Goal: Browse casually: Explore the website without a specific task or goal

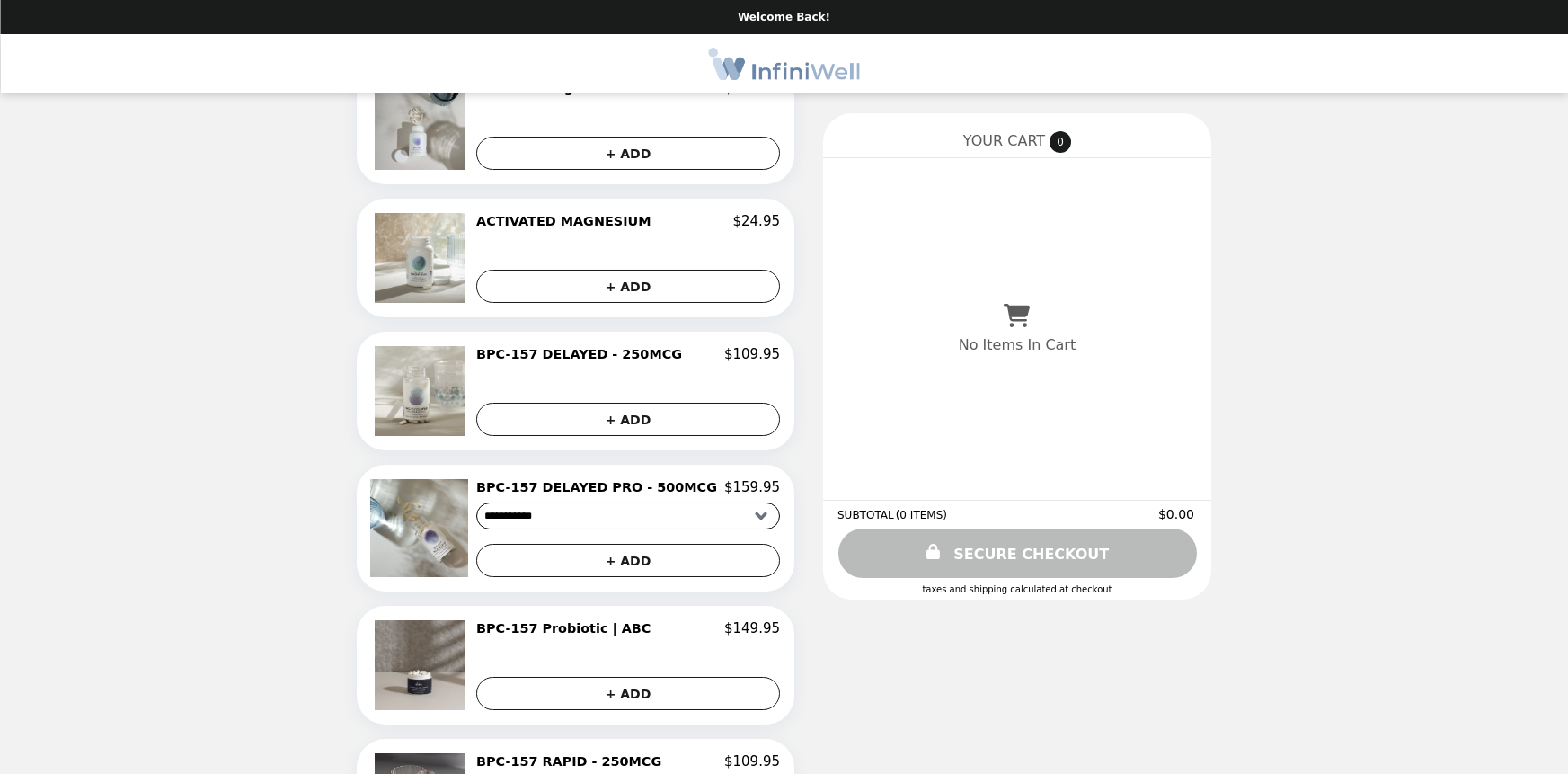
scroll to position [871, 0]
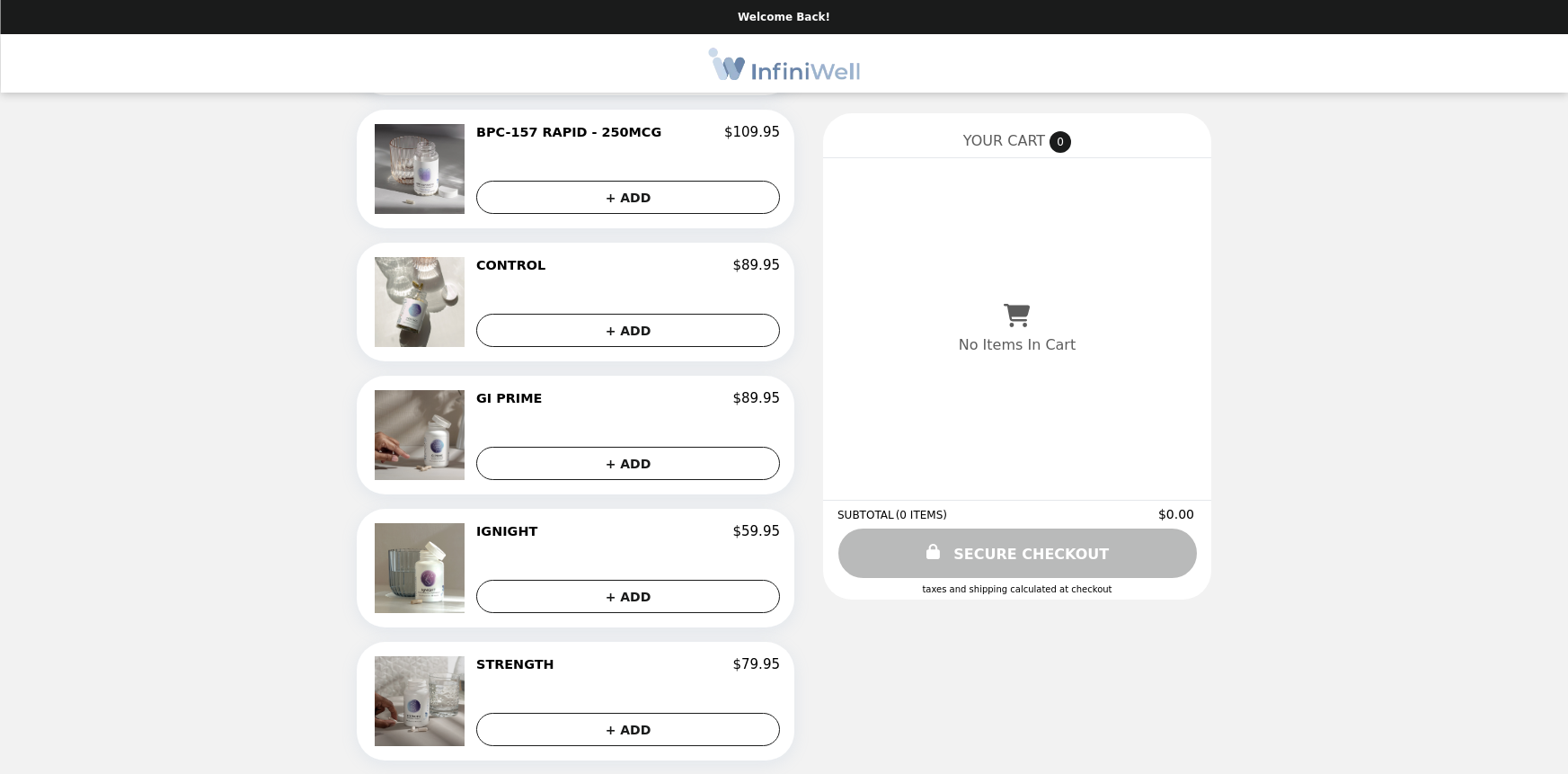
click at [419, 700] on img at bounding box center [421, 701] width 95 height 90
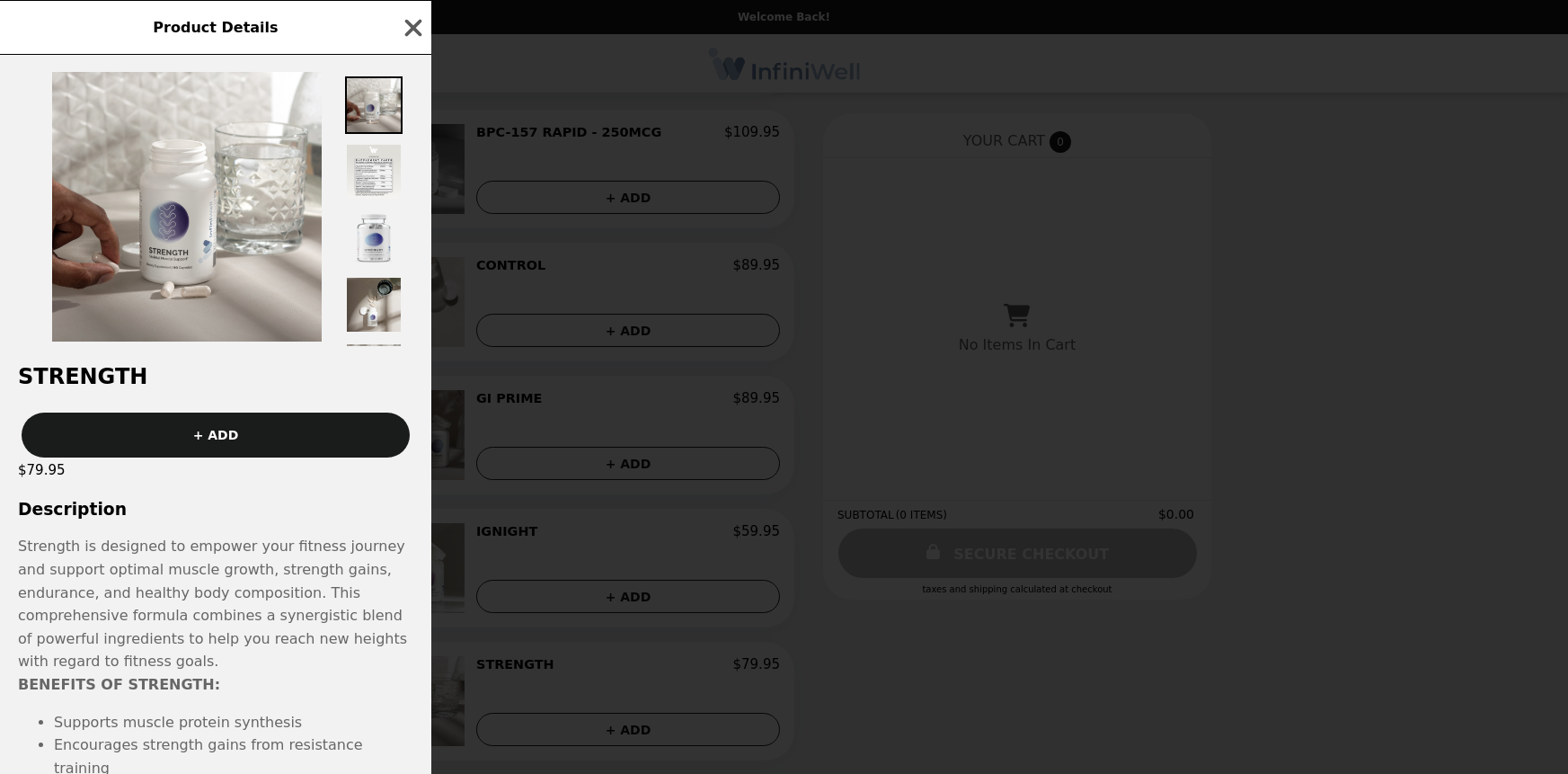
scroll to position [0, 0]
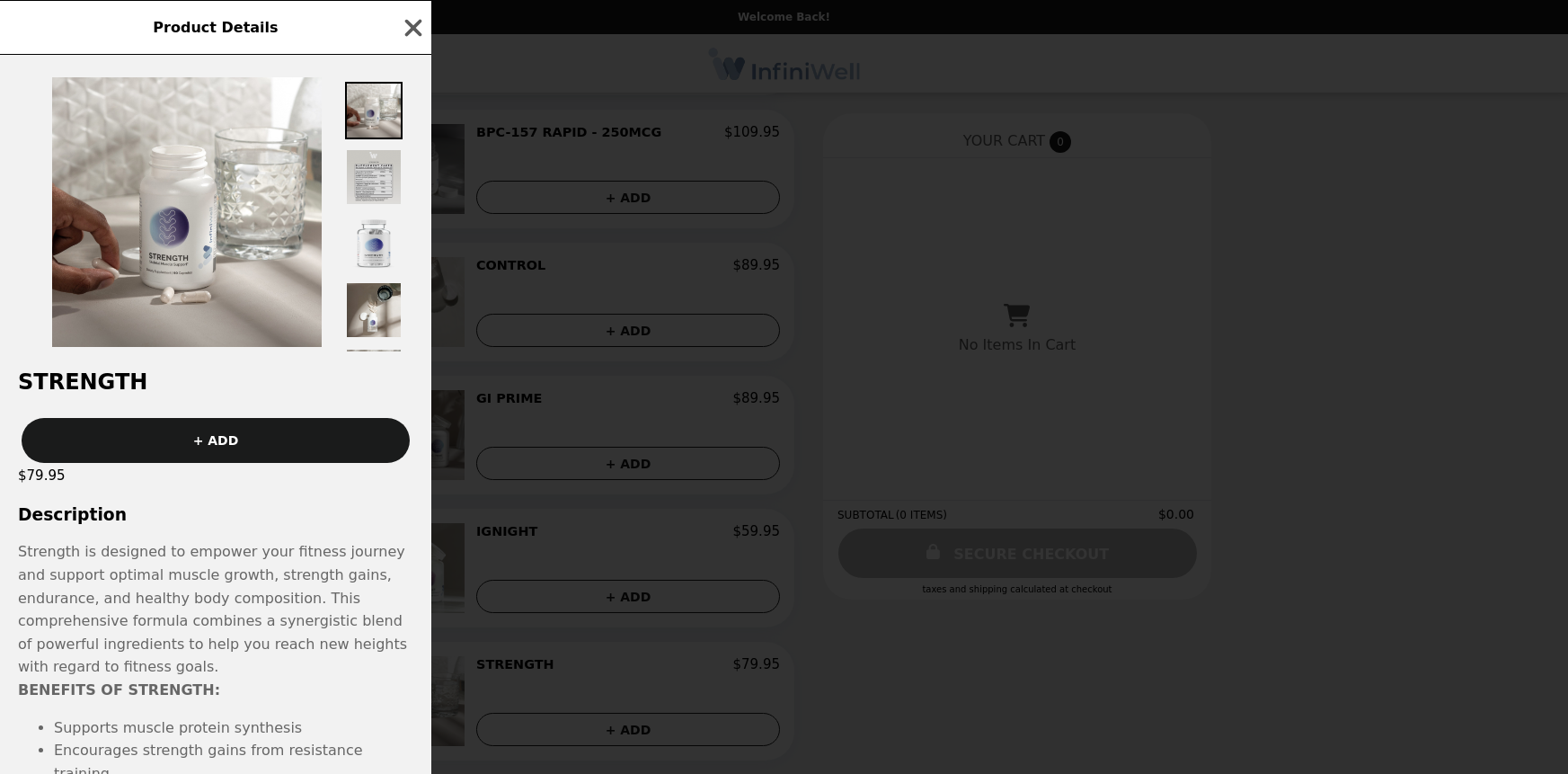
click at [379, 173] on img at bounding box center [373, 176] width 57 height 57
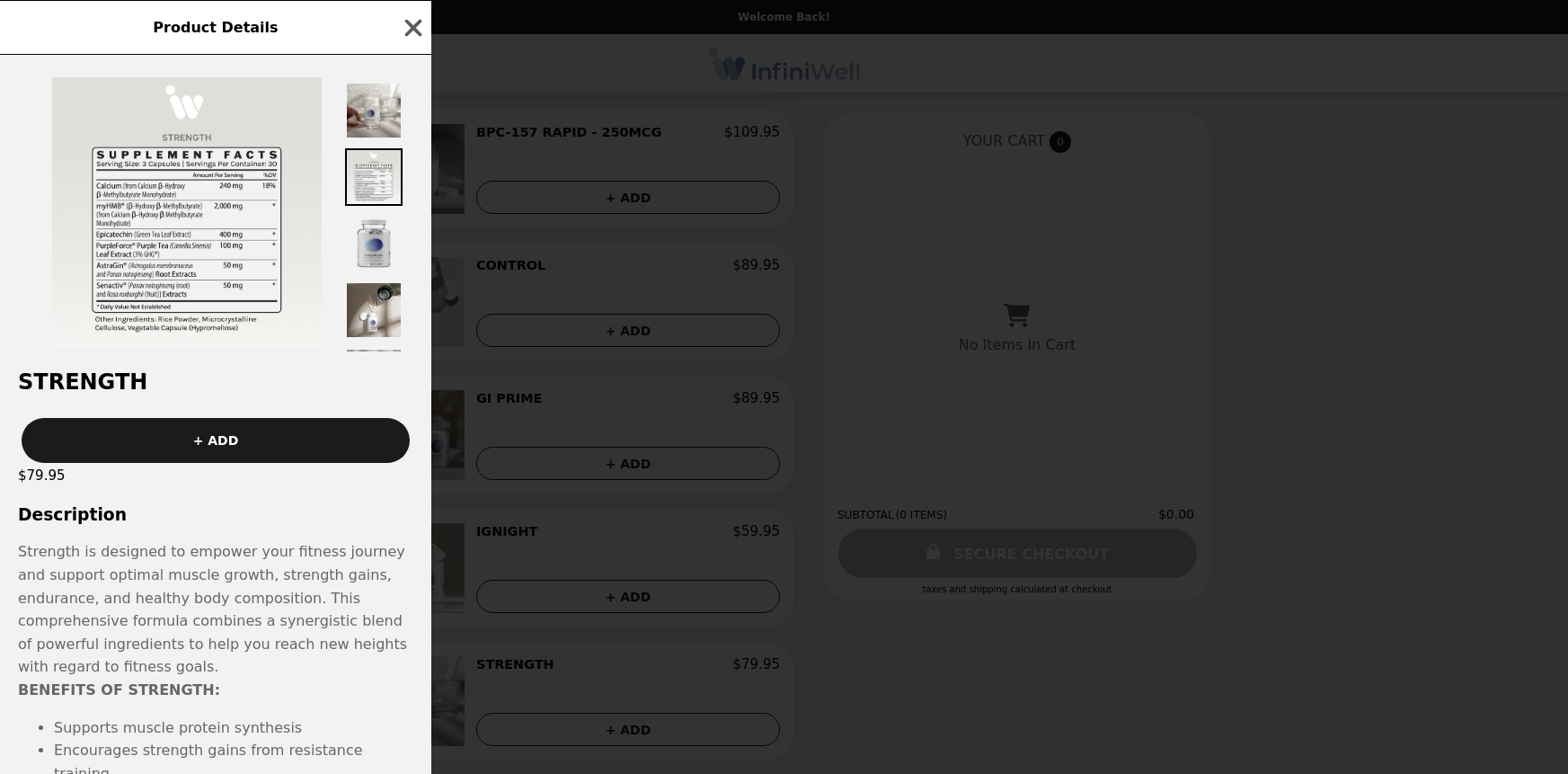
click at [369, 239] on img at bounding box center [373, 243] width 57 height 57
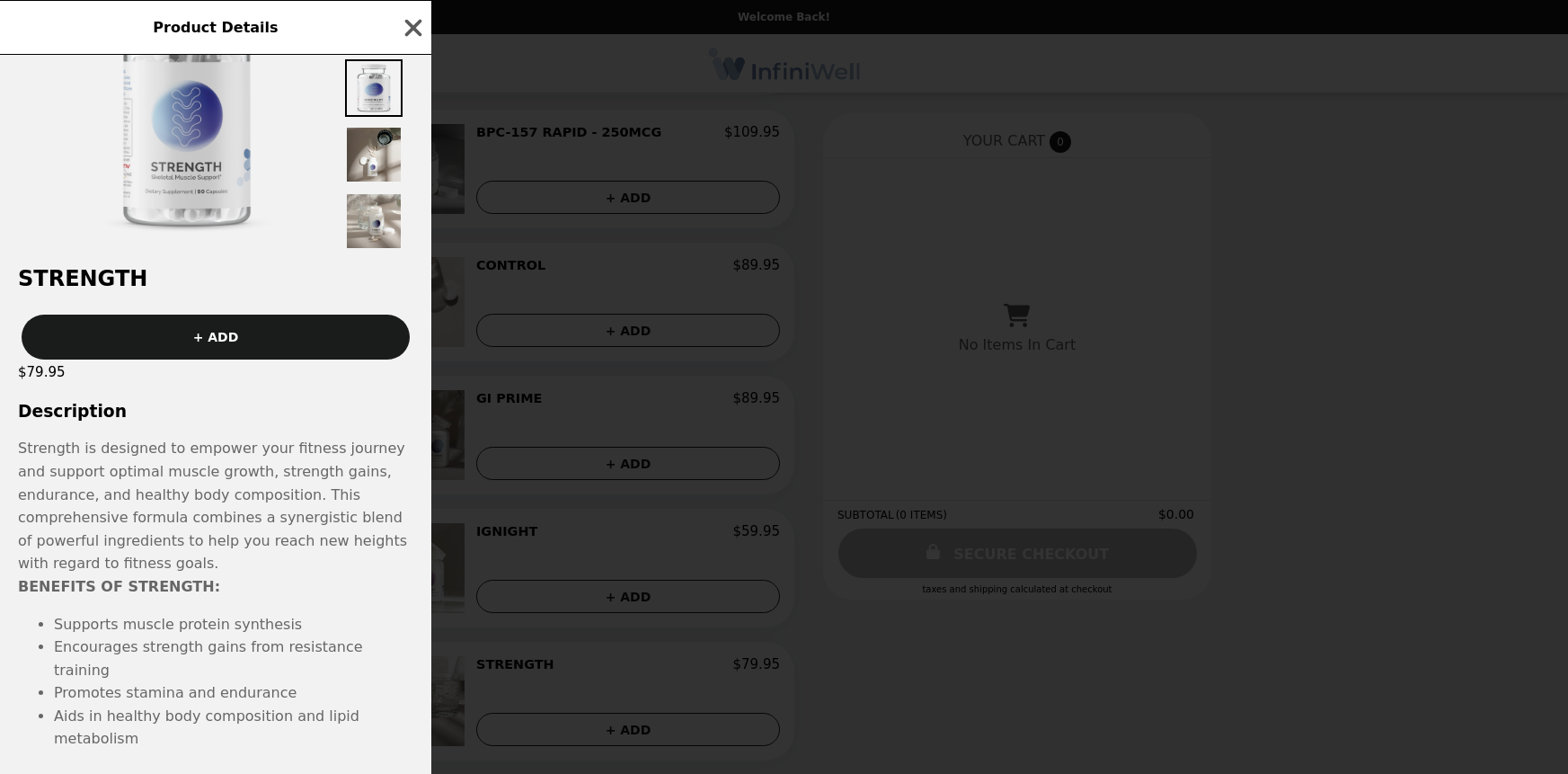
scroll to position [118, 0]
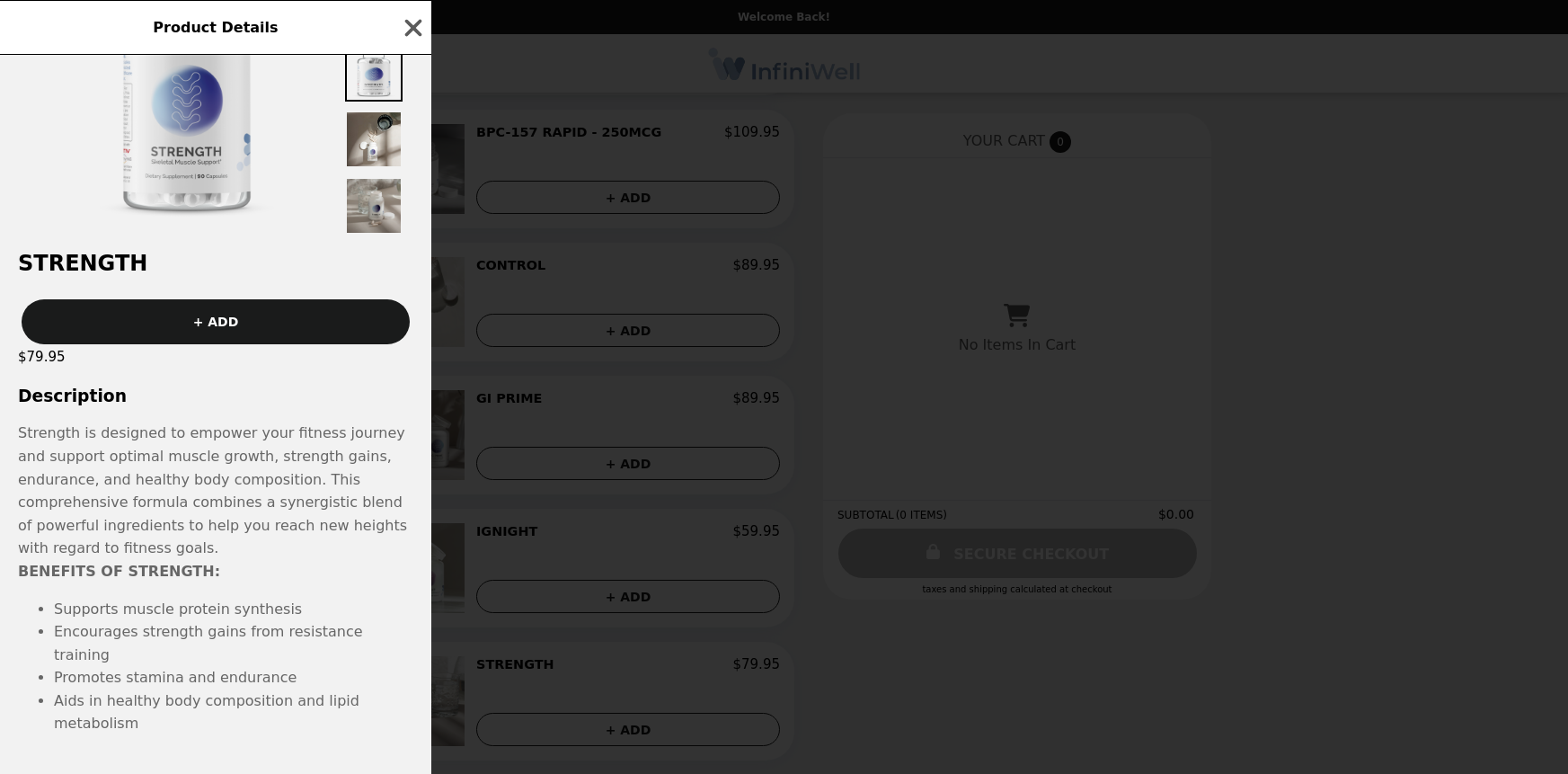
click at [373, 196] on img at bounding box center [373, 205] width 57 height 57
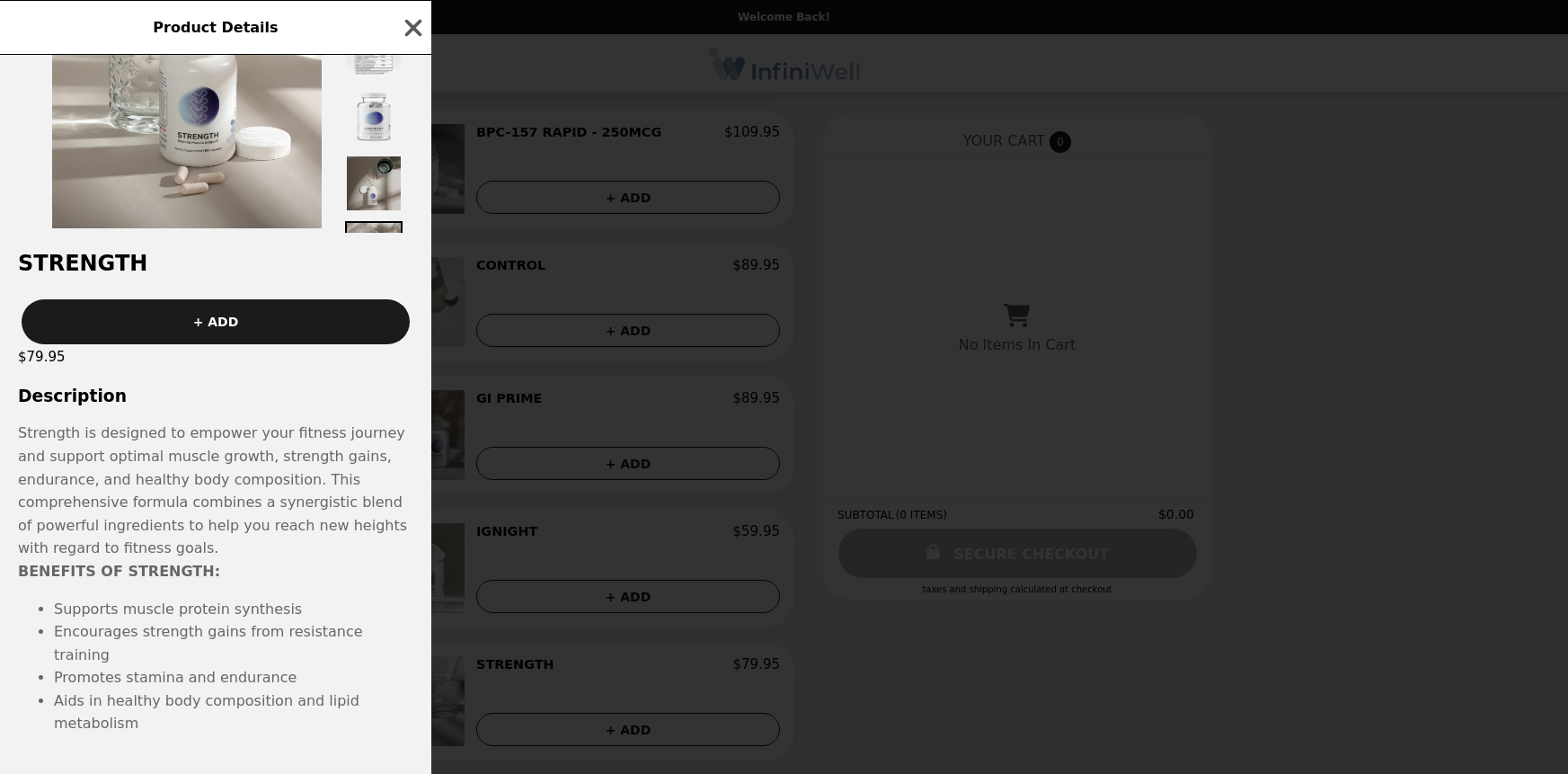
scroll to position [0, 0]
click at [366, 183] on img at bounding box center [373, 190] width 57 height 57
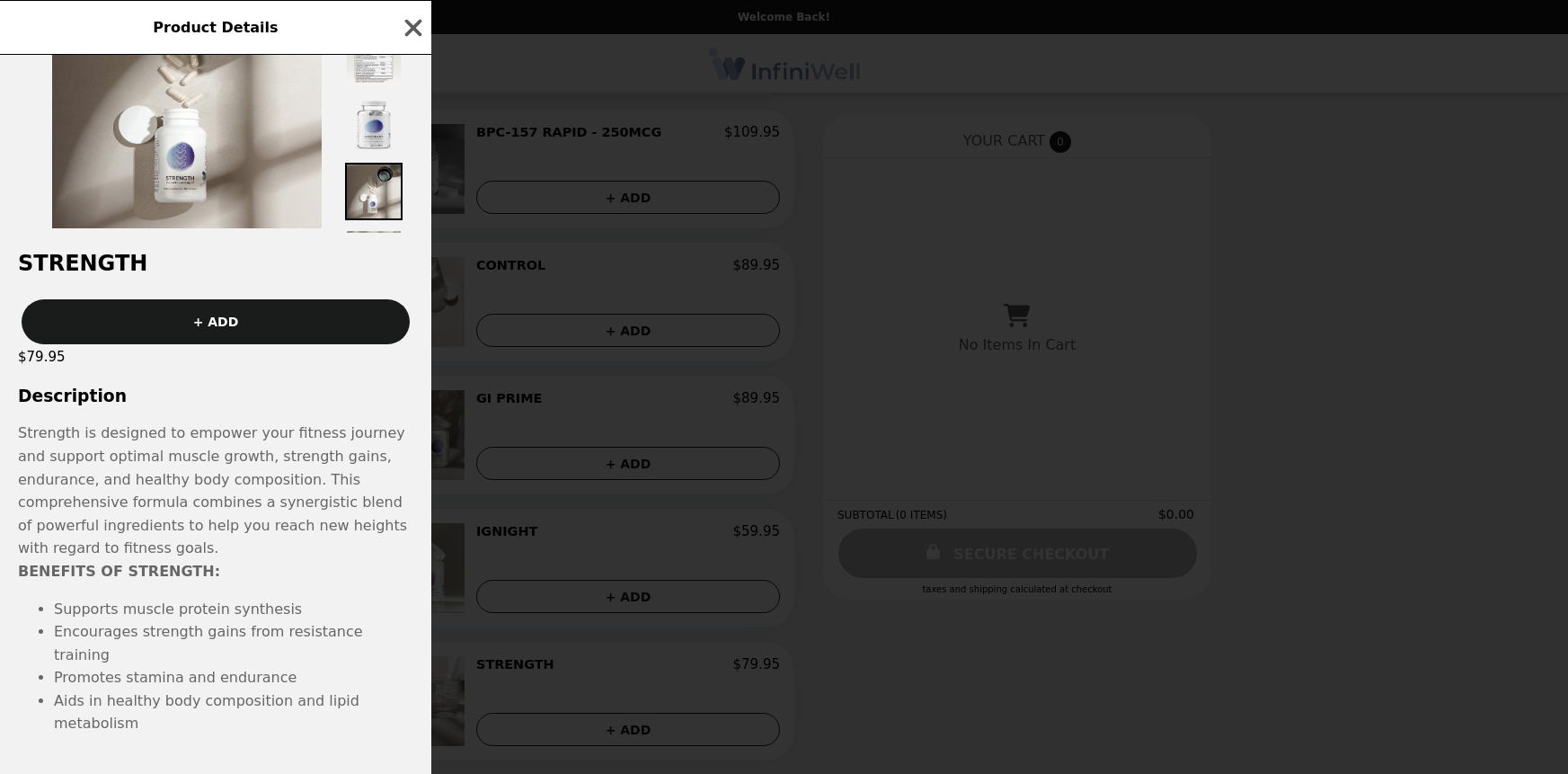
click at [454, 502] on div "Product Details STRENGTH + ADD $79.95 Description Strength is designed to empow…" at bounding box center [784, 387] width 1568 height 774
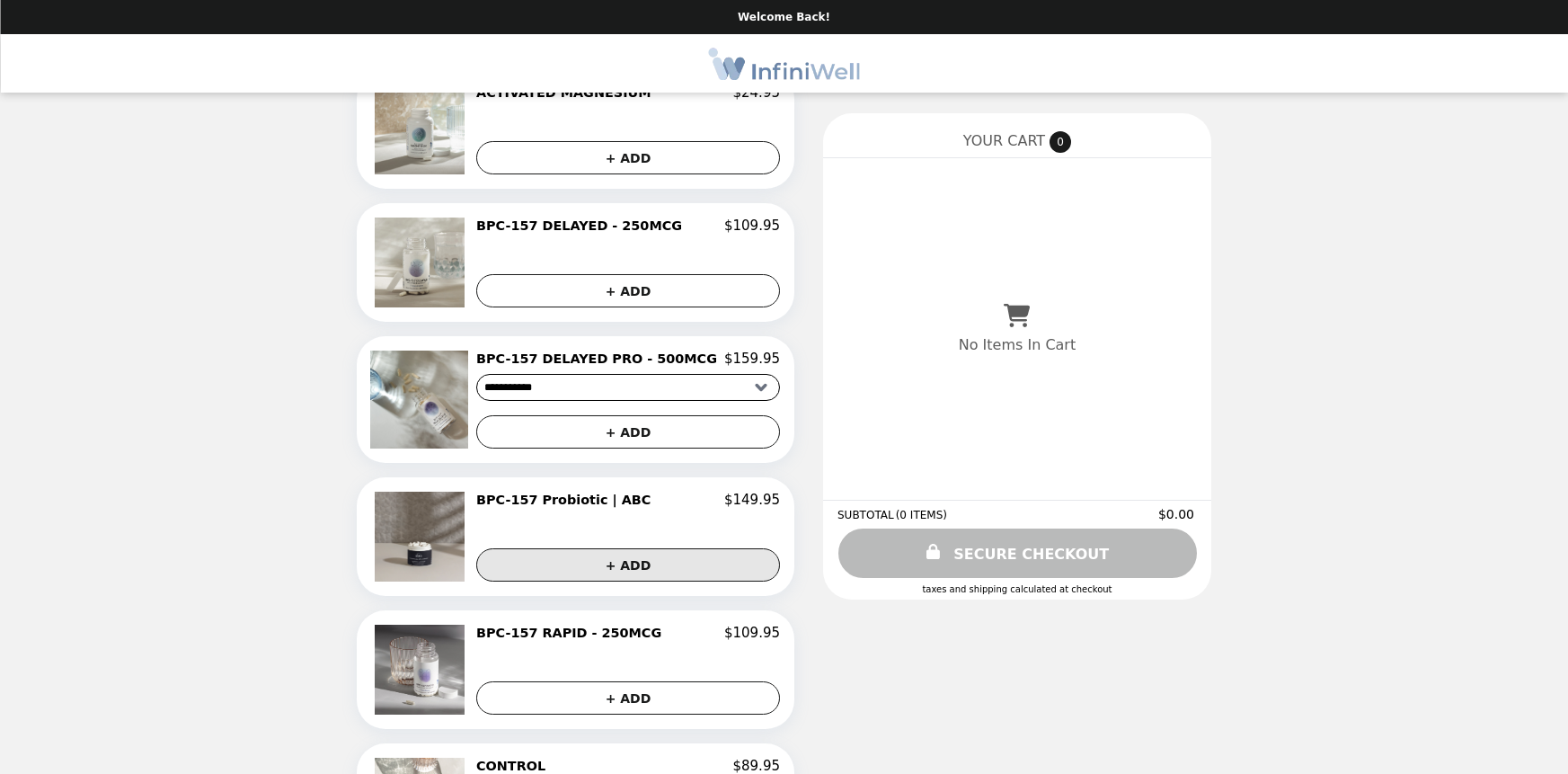
scroll to position [369, 0]
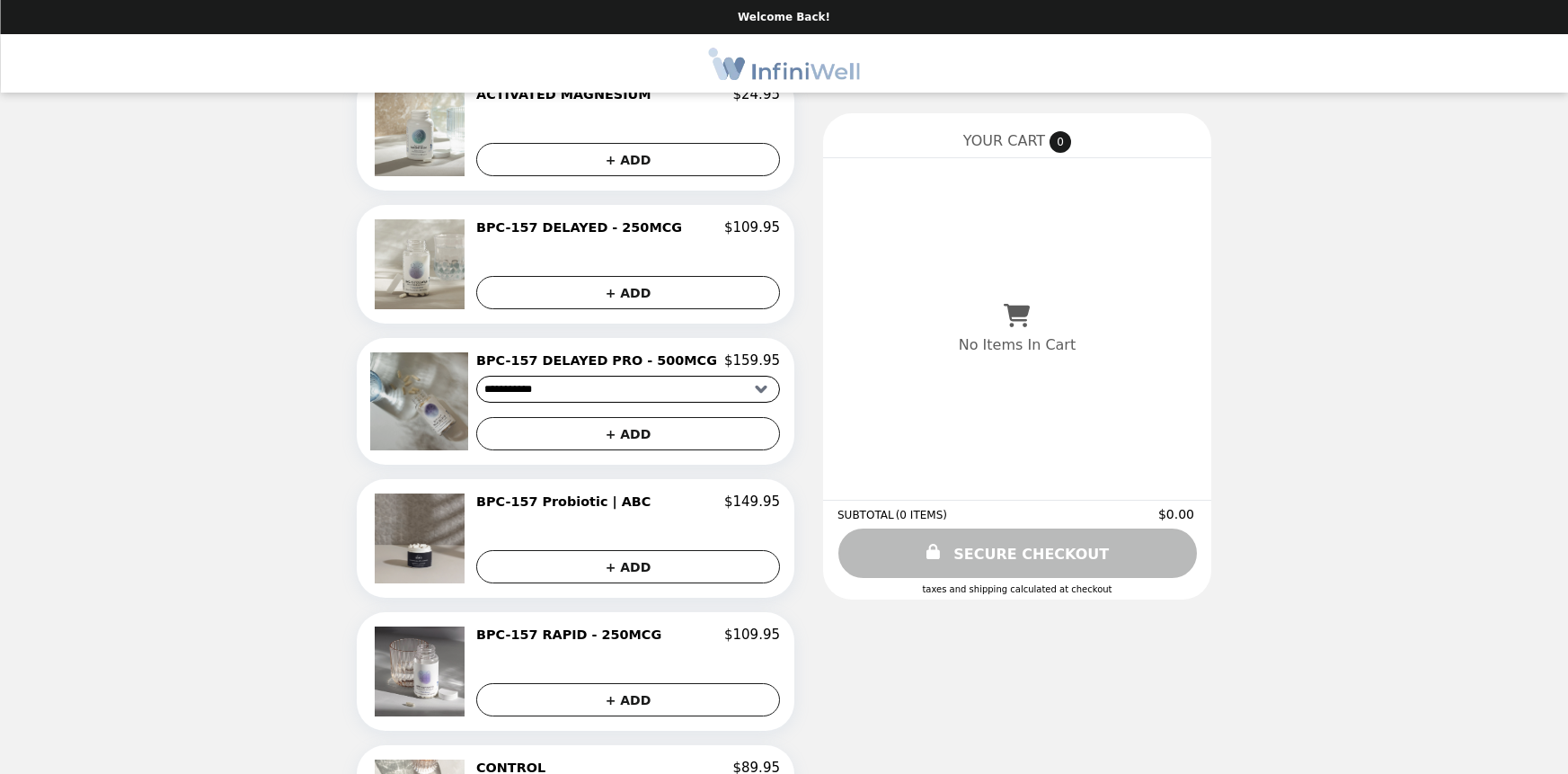
click at [425, 399] on img at bounding box center [421, 401] width 102 height 98
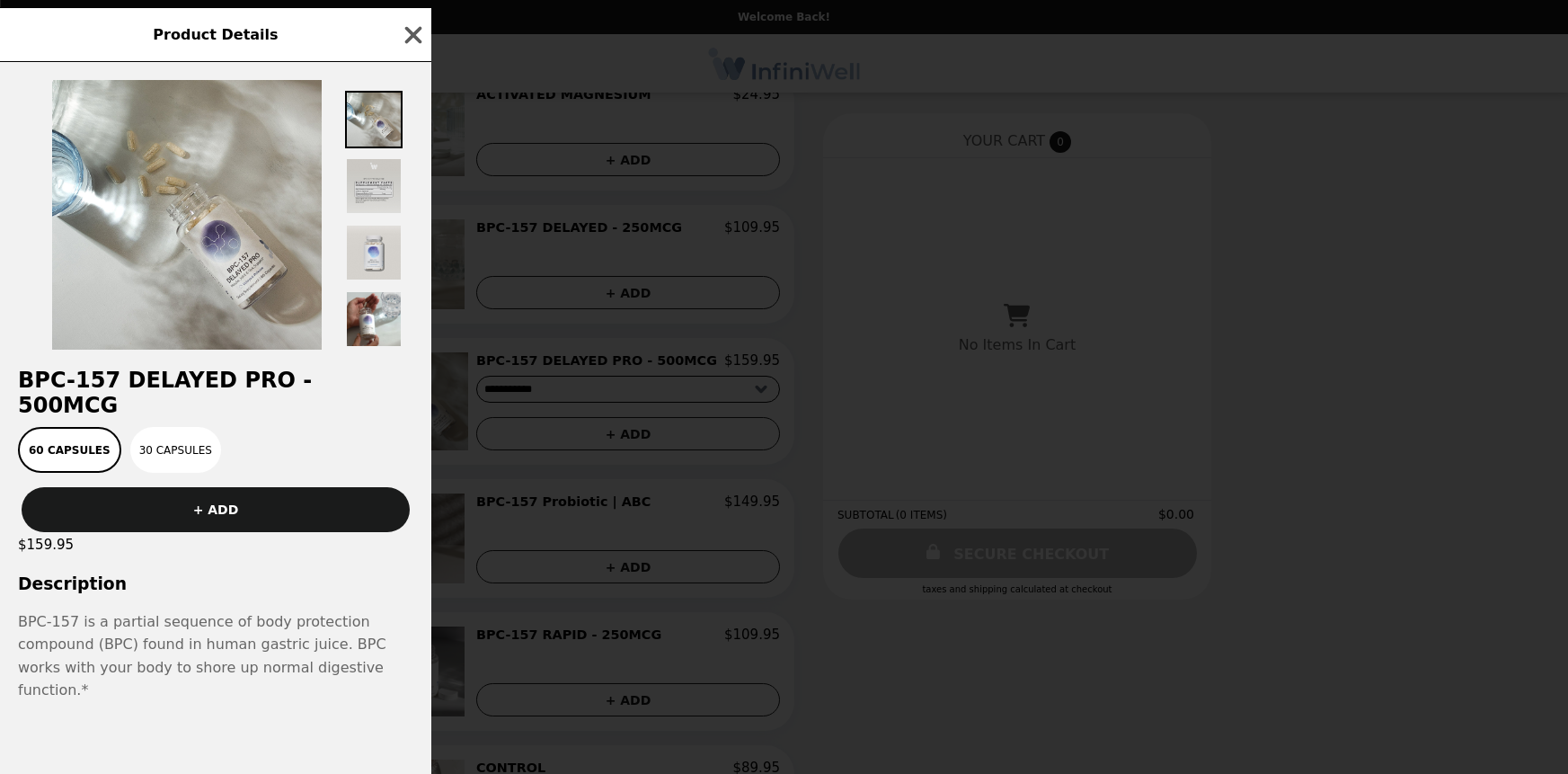
click at [367, 215] on img at bounding box center [373, 186] width 57 height 57
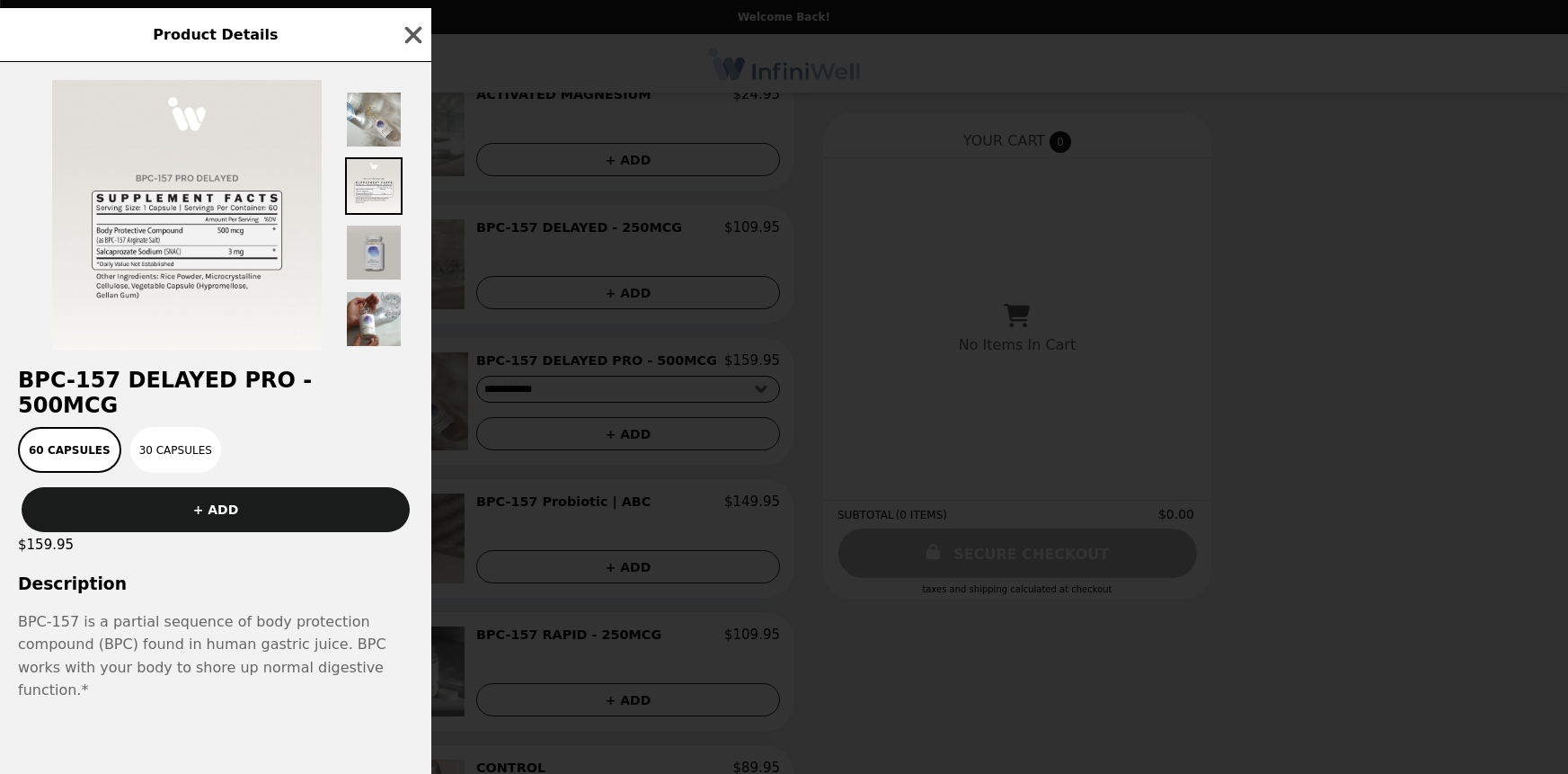
click at [375, 281] on img at bounding box center [373, 251] width 57 height 57
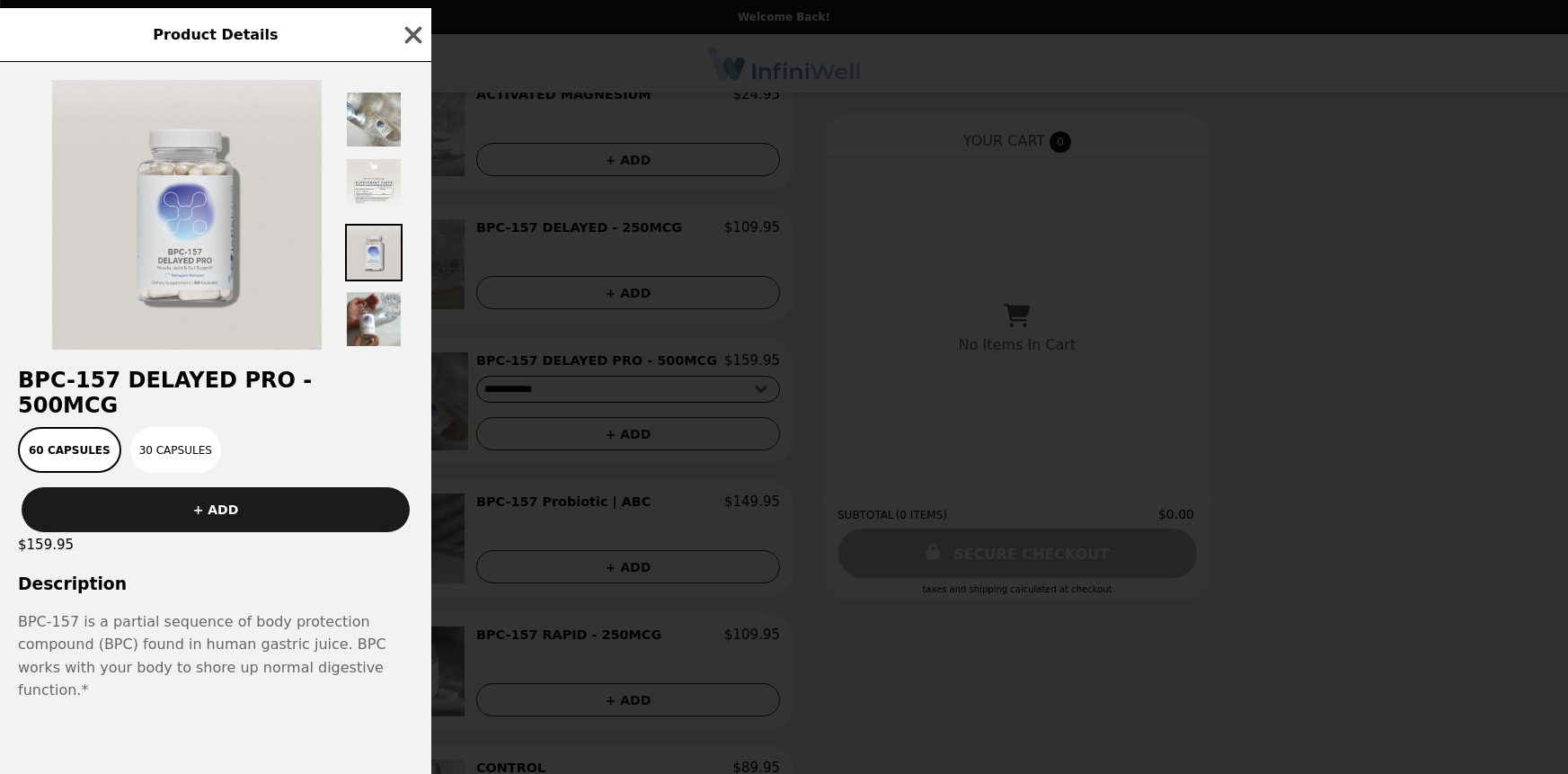
drag, startPoint x: 496, startPoint y: 470, endPoint x: 492, endPoint y: 484, distance: 14.6
click at [496, 472] on div "Product Details BPC-157 DELAYED PRO - 500MCG 60 Capsules 30 Capsules + ADD $159…" at bounding box center [784, 387] width 1568 height 774
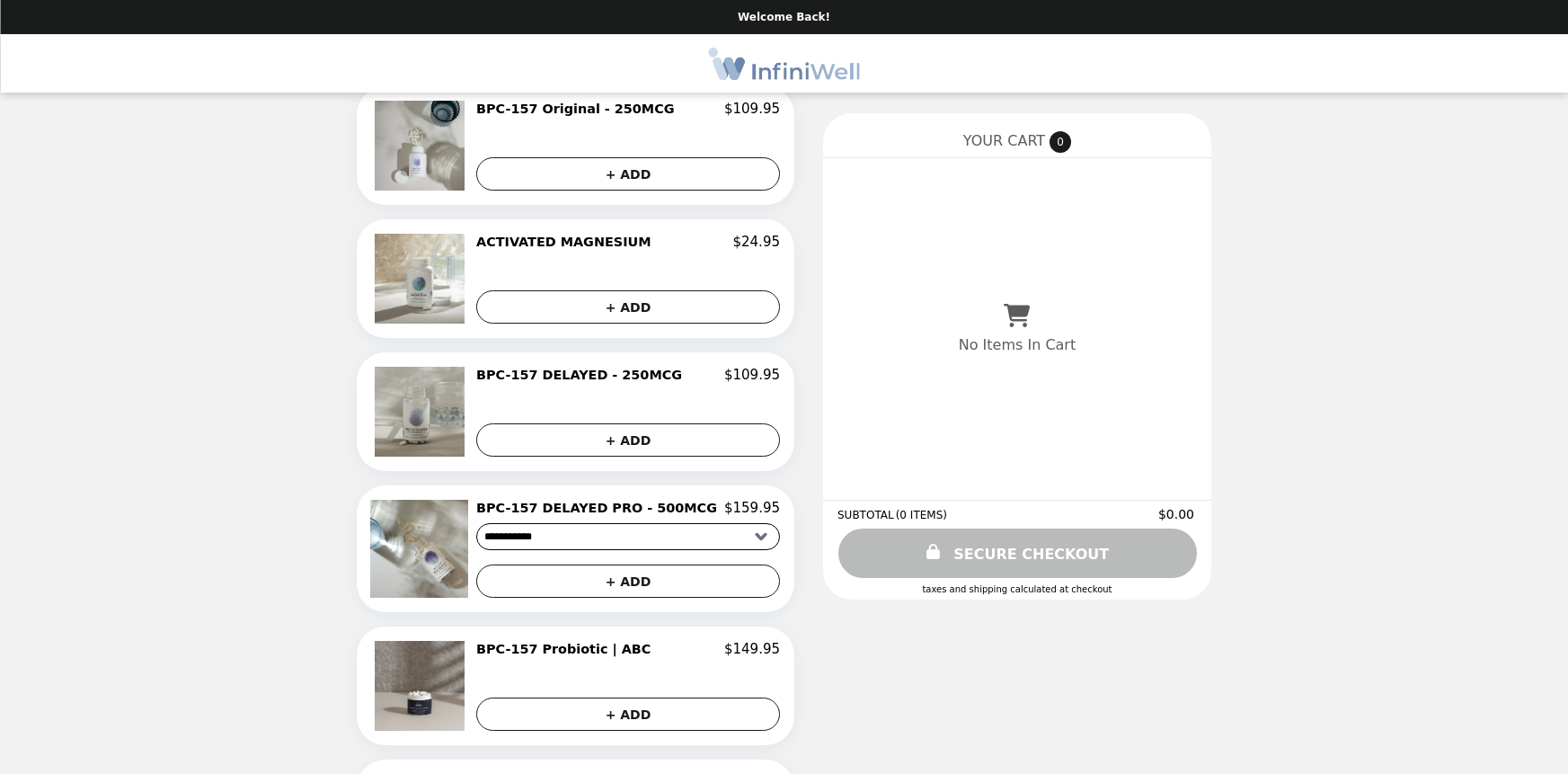
scroll to position [220, 0]
click at [449, 393] on img at bounding box center [421, 413] width 95 height 90
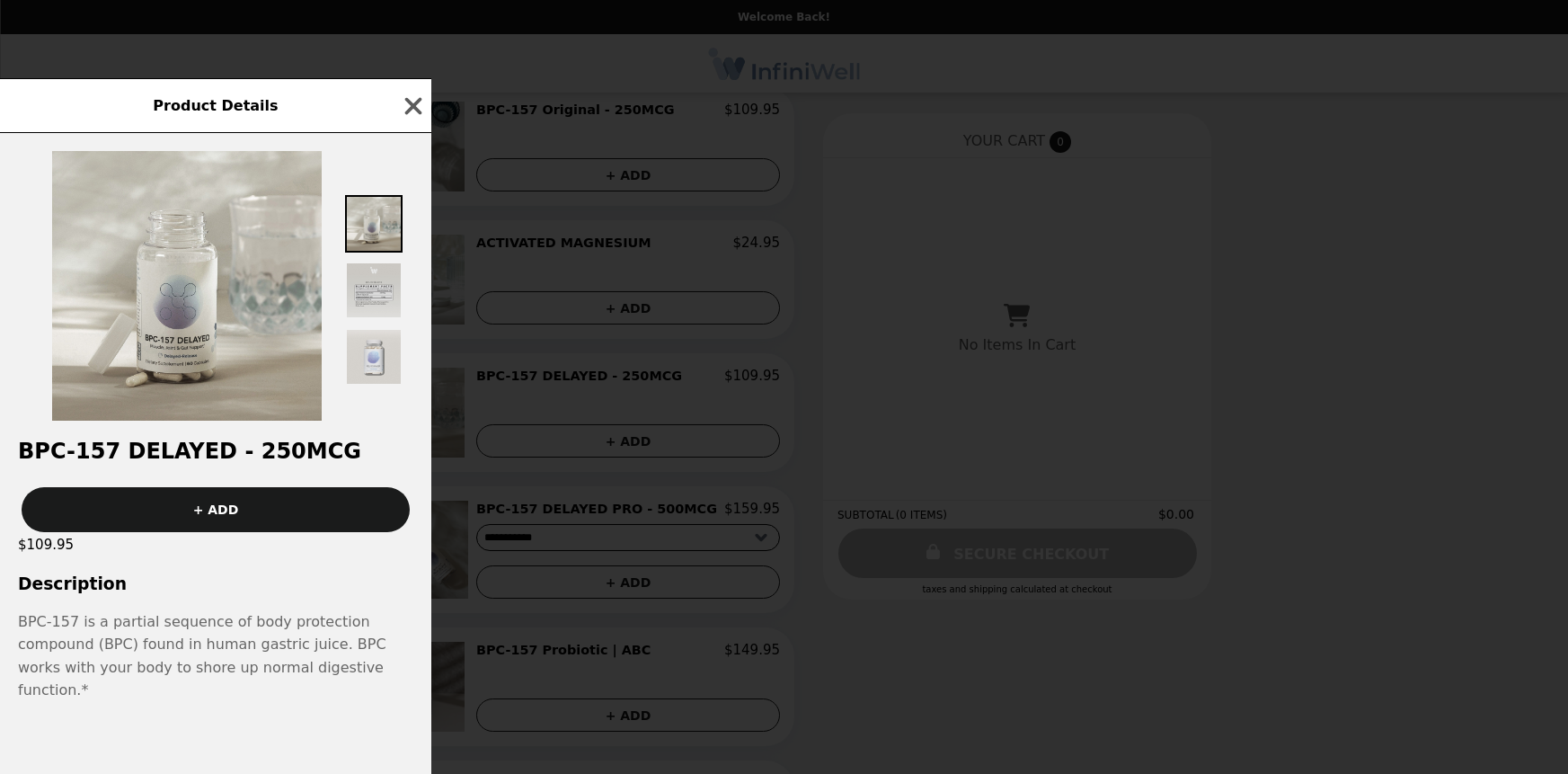
click at [375, 316] on img at bounding box center [373, 290] width 57 height 57
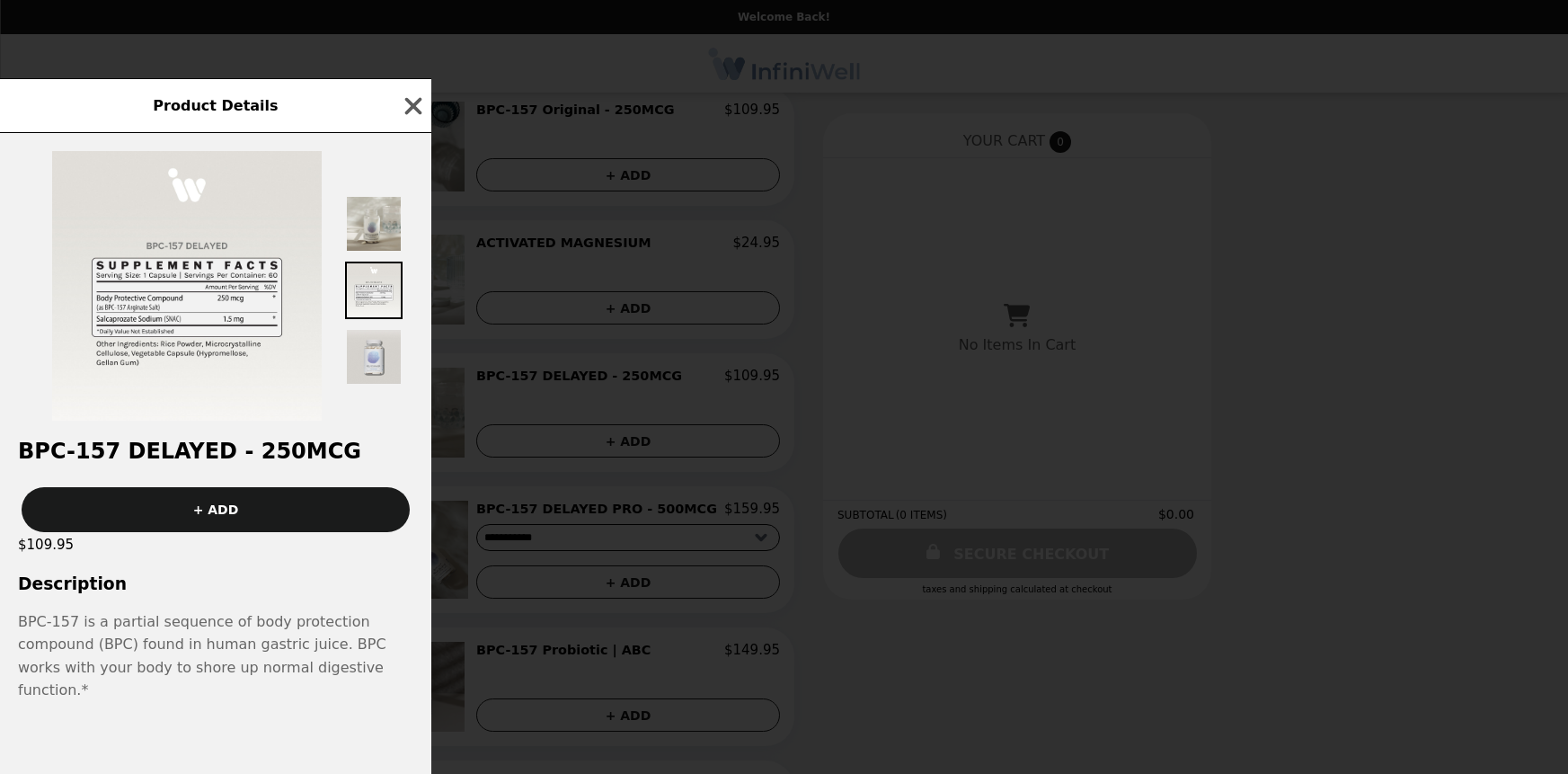
click at [563, 509] on div "Product Details BPC-157 DELAYED - 250MCG + ADD $109.95 Description BPC-157 is a…" at bounding box center [784, 387] width 1568 height 774
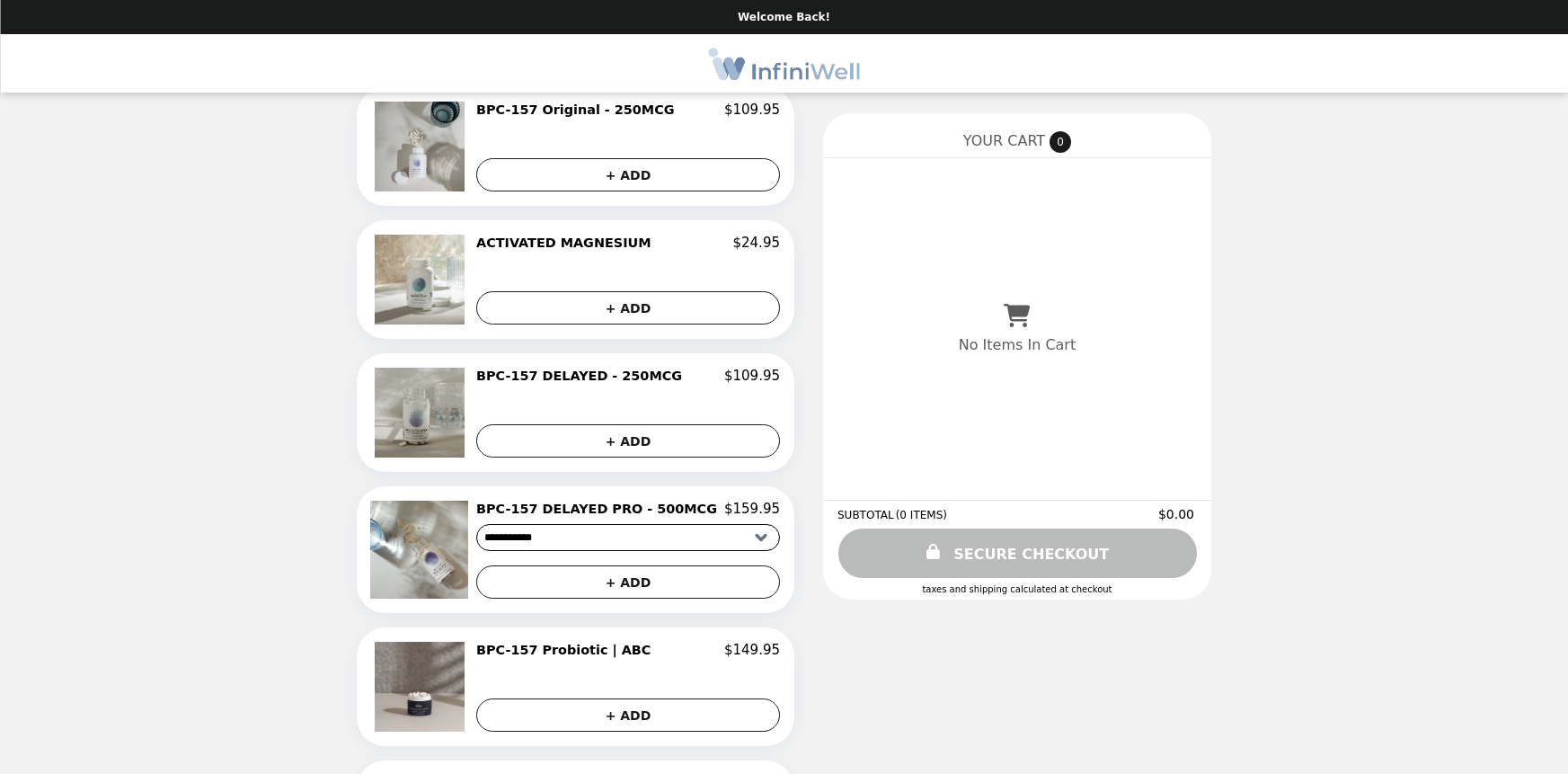
click at [443, 417] on img at bounding box center [421, 413] width 95 height 90
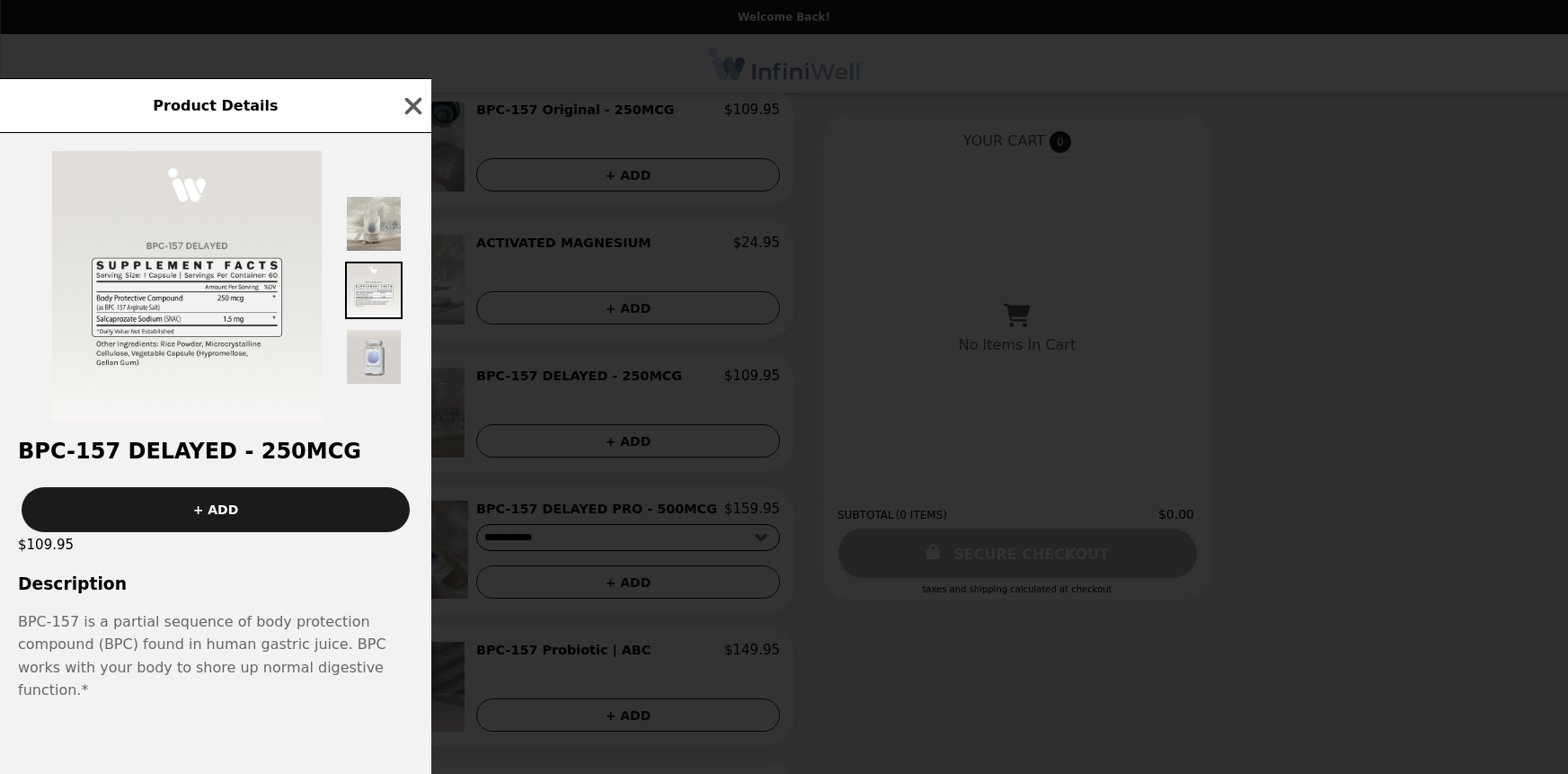
click at [470, 485] on div "Product Details BPC-157 DELAYED - 250MCG + ADD $109.95 Description BPC-157 is a…" at bounding box center [784, 387] width 1568 height 774
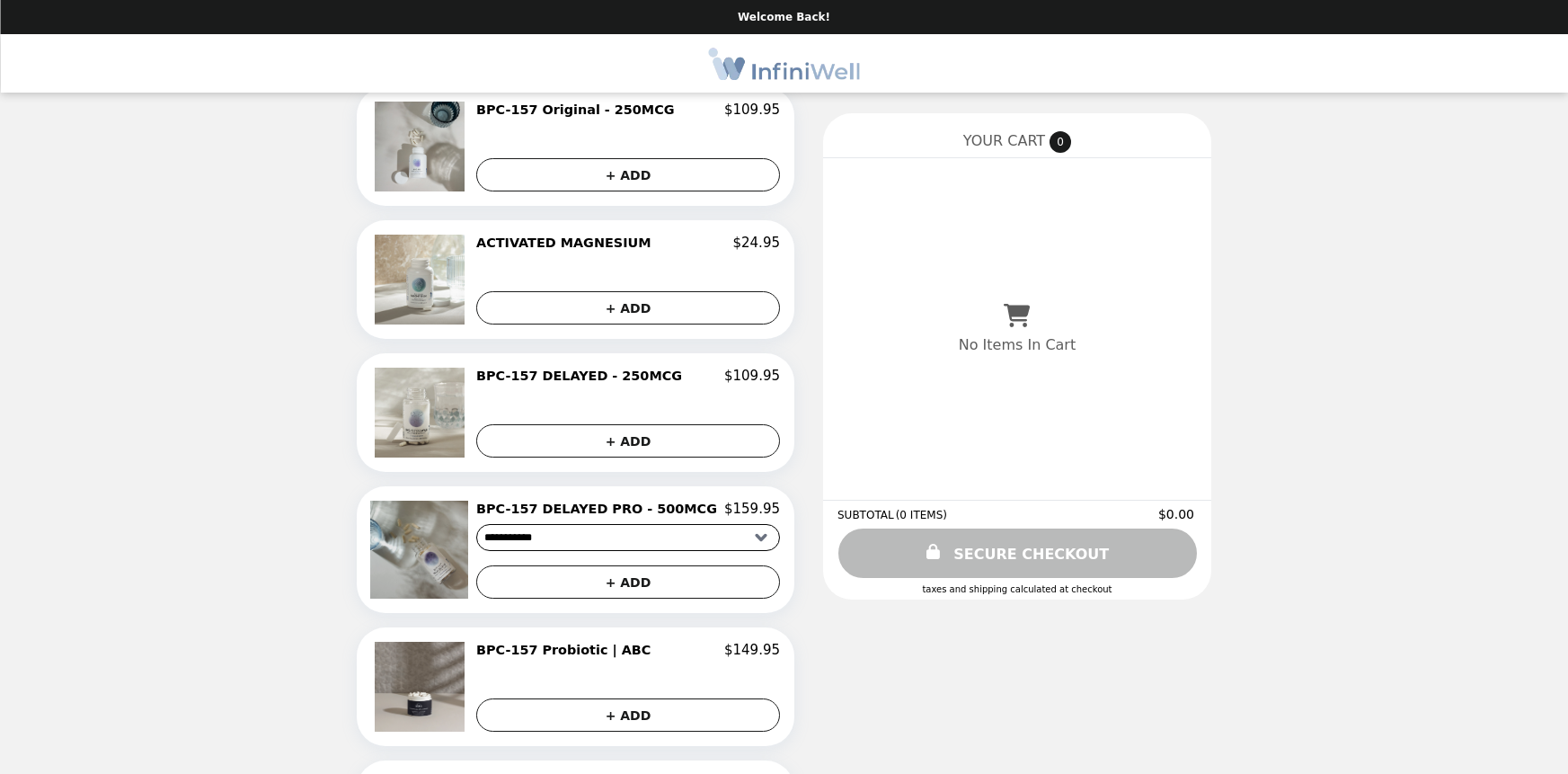
click at [454, 574] on img at bounding box center [421, 549] width 102 height 98
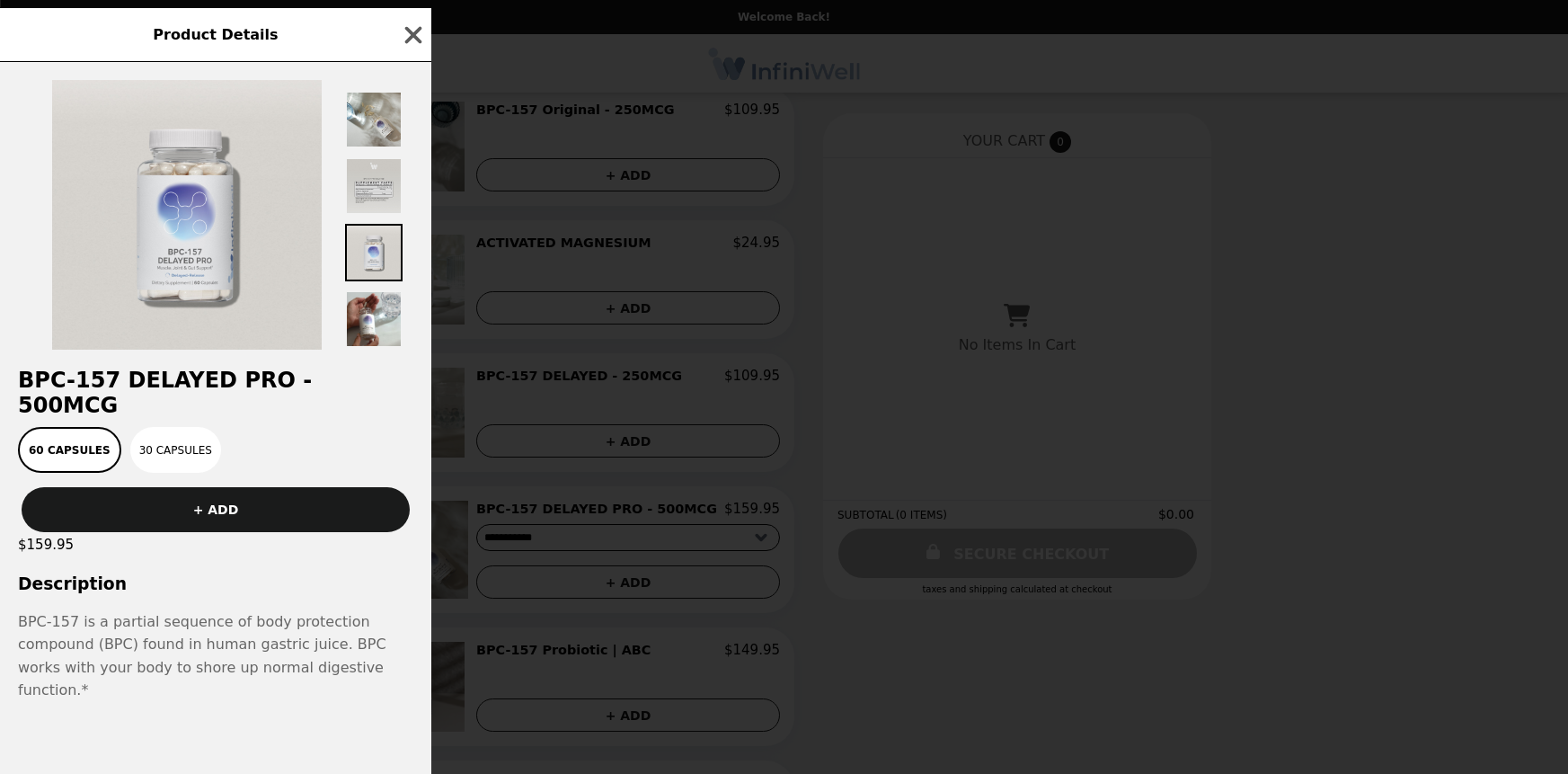
click at [375, 215] on img at bounding box center [373, 186] width 57 height 57
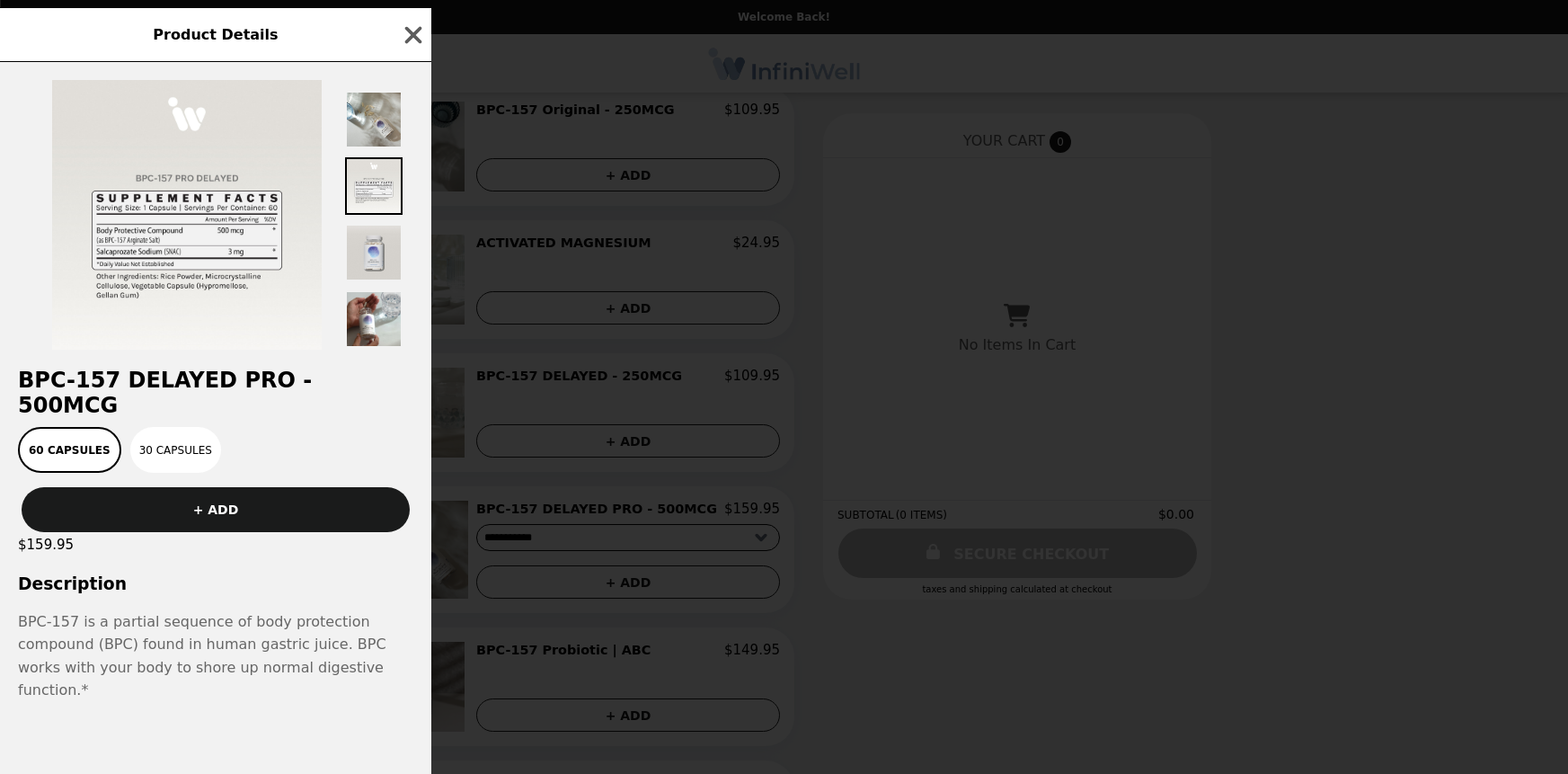
click at [475, 490] on div "Product Details BPC-157 DELAYED PRO - 500MCG 60 Capsules 30 Capsules + ADD $159…" at bounding box center [784, 387] width 1568 height 774
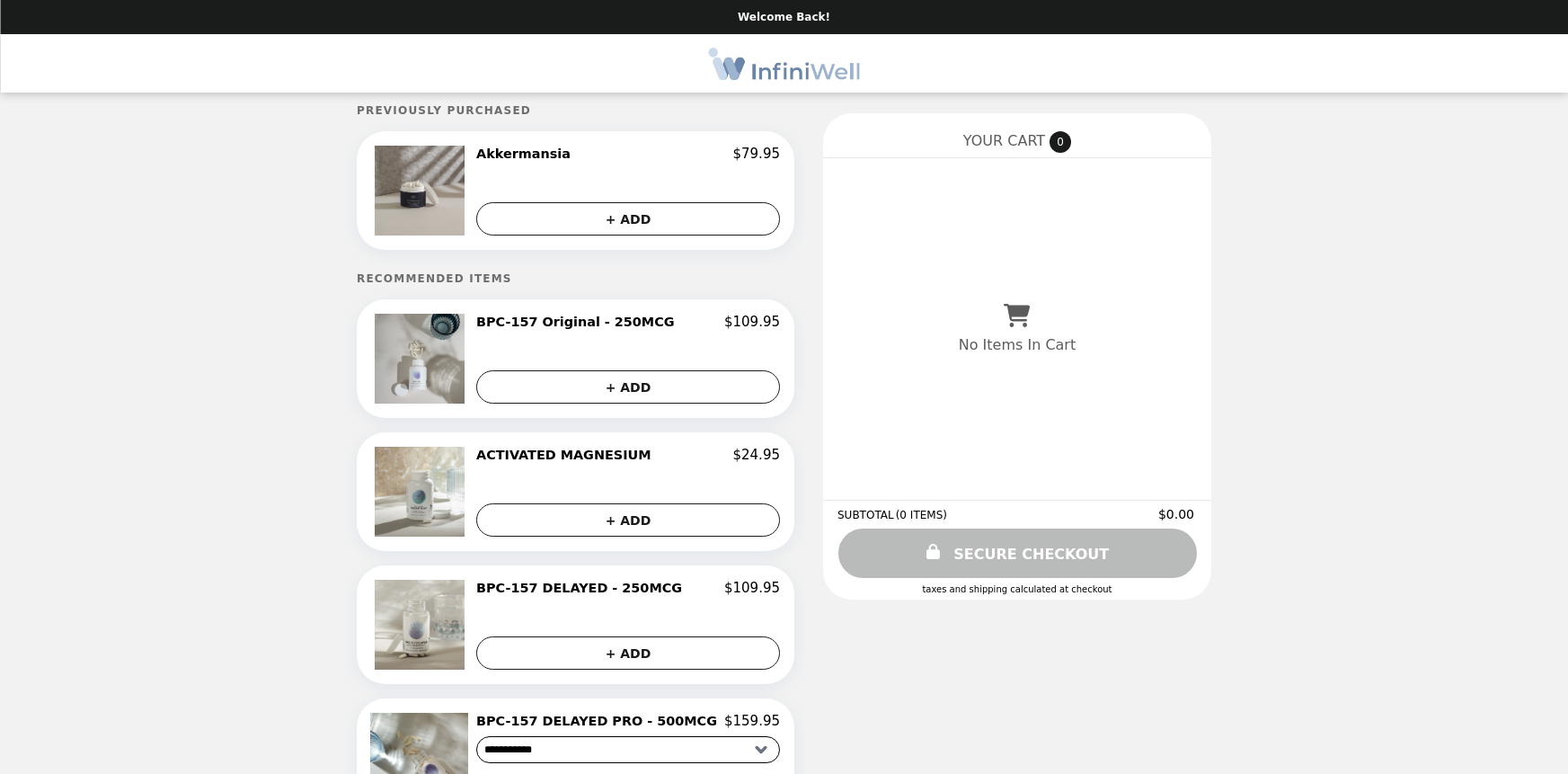
scroll to position [0, 0]
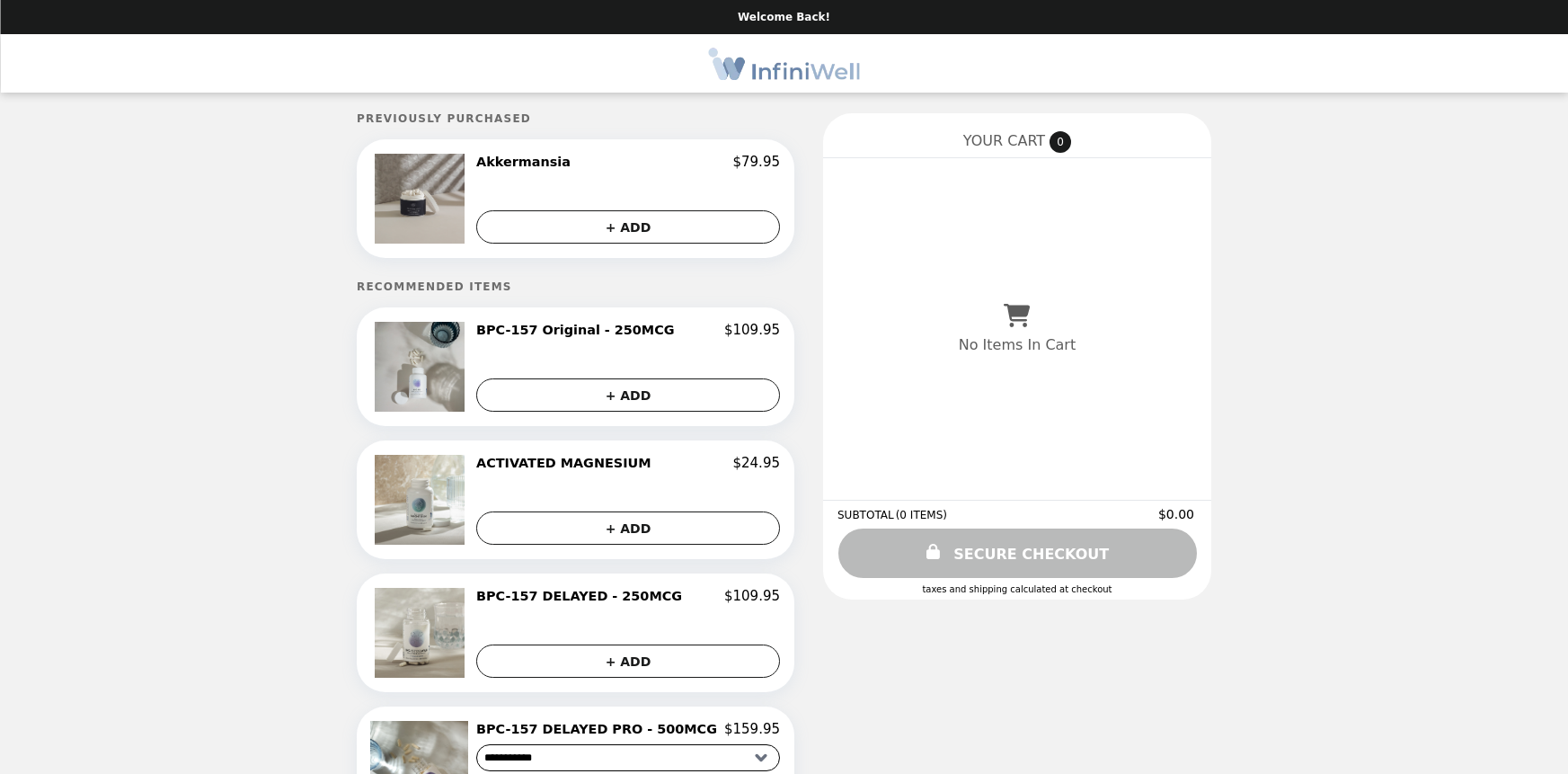
click at [771, 60] on img "Main" at bounding box center [784, 63] width 151 height 37
